Goal: Navigation & Orientation: Go to known website

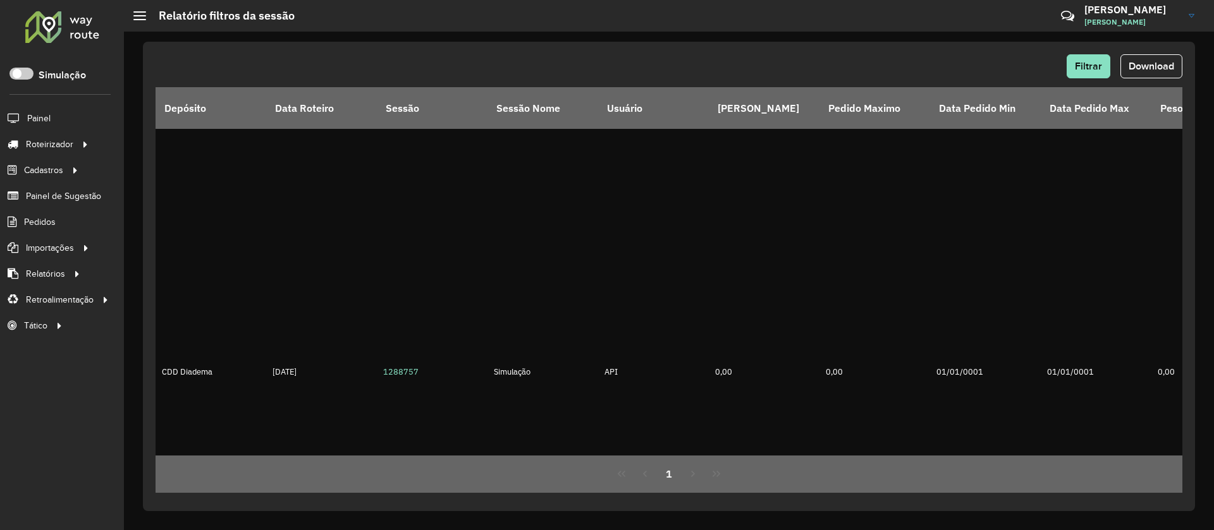
scroll to position [537, 0]
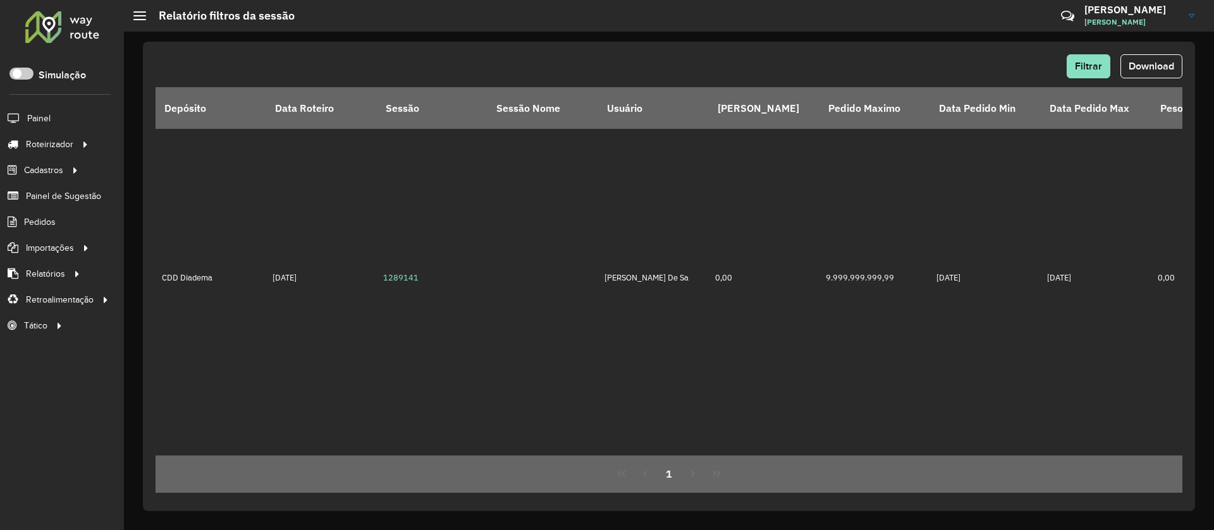
click at [508, 497] on div "Filtrar Download Depósito Data Roteiro Sessão Sessão Nome Usuário Pedido Mínimo…" at bounding box center [669, 277] width 1052 height 470
click at [62, 26] on div at bounding box center [62, 26] width 76 height 33
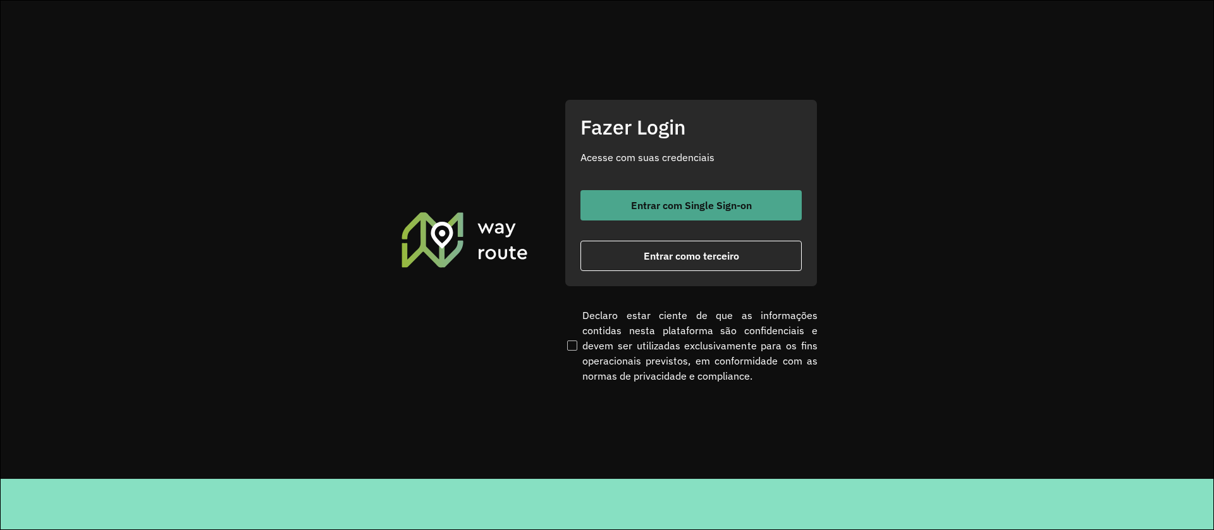
click at [646, 202] on span "Entrar com Single Sign-on" at bounding box center [691, 205] width 121 height 10
